Goal: Transaction & Acquisition: Purchase product/service

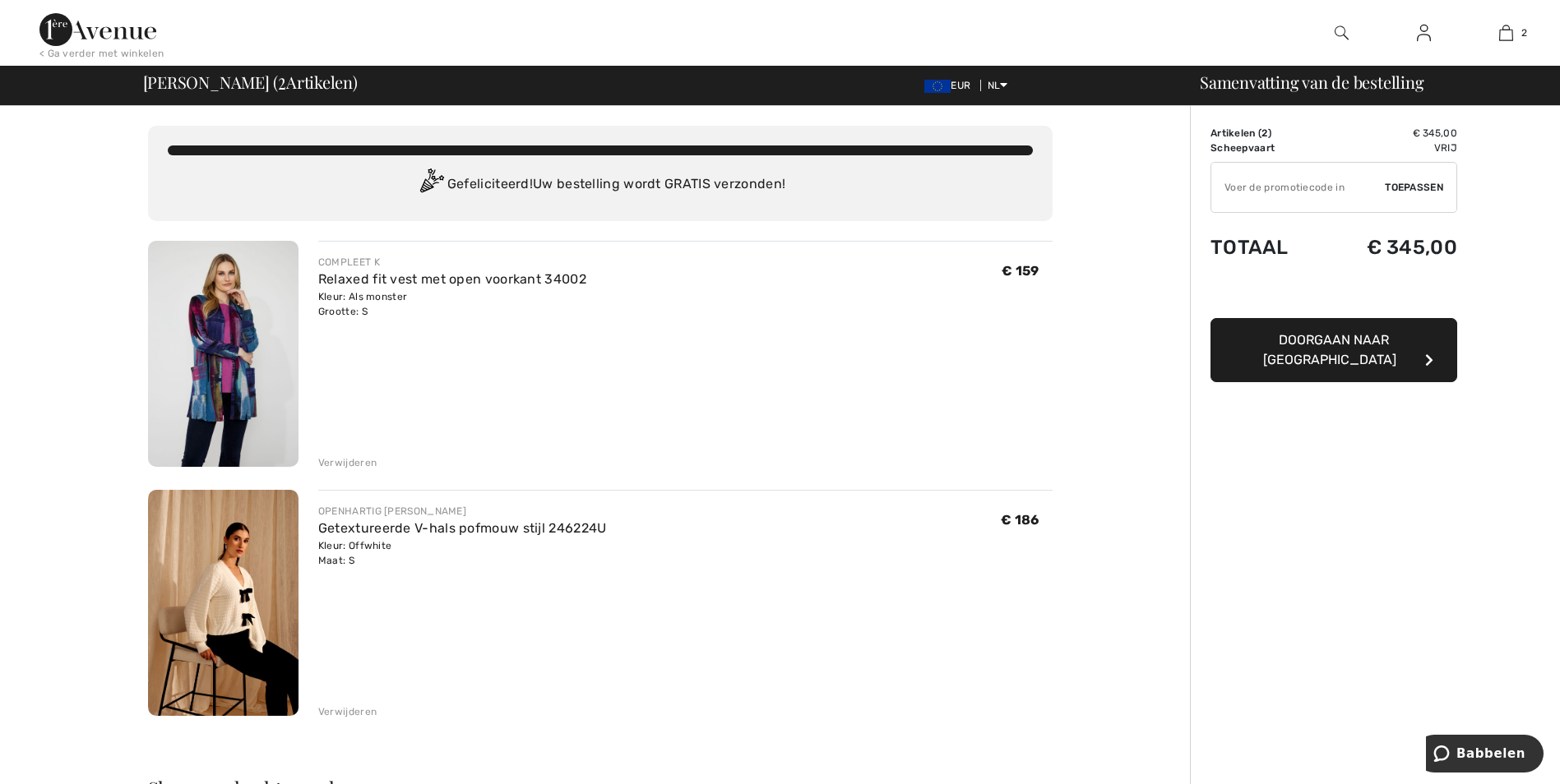
click at [249, 409] on img at bounding box center [223, 353] width 151 height 226
click at [334, 460] on div "Verwijderen" at bounding box center [347, 463] width 59 height 15
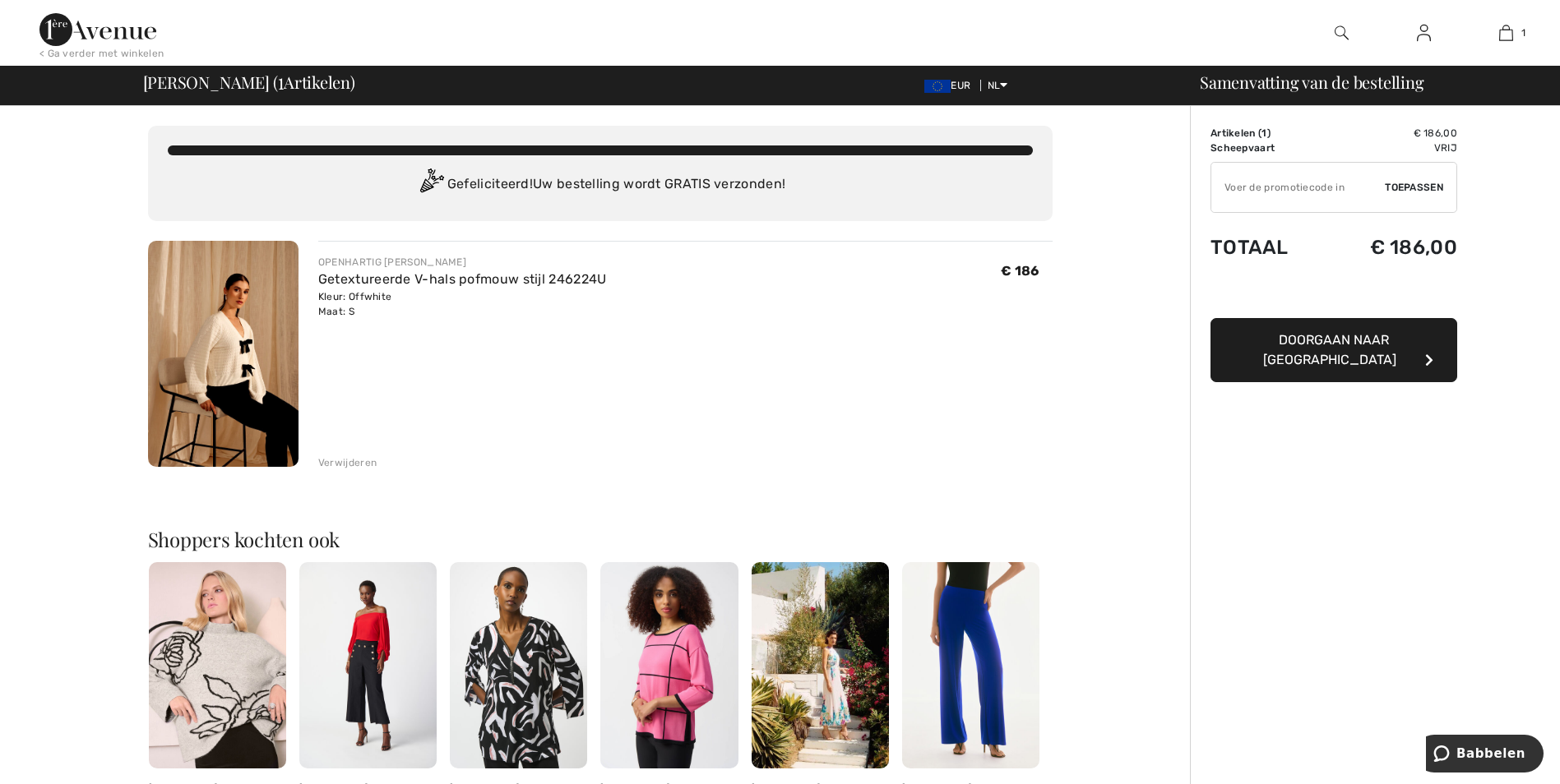
click at [334, 460] on div "Verwijderen" at bounding box center [347, 463] width 59 height 15
